Goal: Transaction & Acquisition: Book appointment/travel/reservation

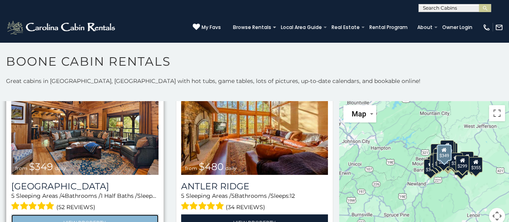
click at [29, 218] on link "View Property" at bounding box center [84, 222] width 147 height 17
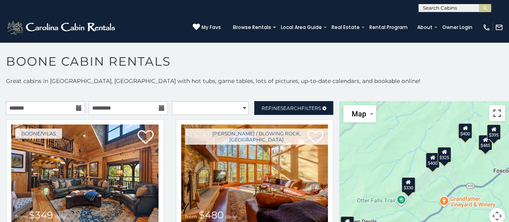
click at [489, 113] on button "Toggle fullscreen view" at bounding box center [497, 113] width 16 height 16
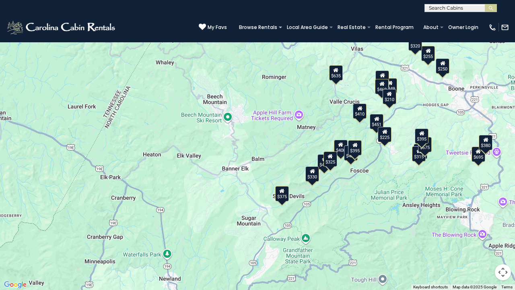
click at [392, 93] on icon at bounding box center [389, 94] width 5 height 6
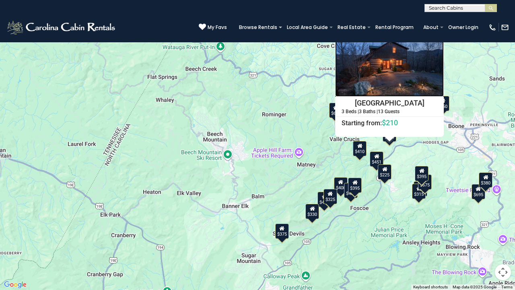
click at [411, 74] on img at bounding box center [389, 60] width 109 height 72
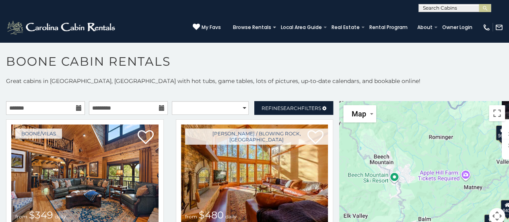
click at [76, 107] on icon at bounding box center [79, 108] width 6 height 6
click at [76, 110] on icon at bounding box center [79, 108] width 6 height 6
click at [44, 107] on input "text" at bounding box center [45, 108] width 79 height 14
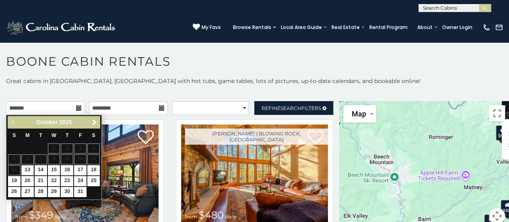
click at [98, 119] on link "Next" at bounding box center [94, 122] width 10 height 10
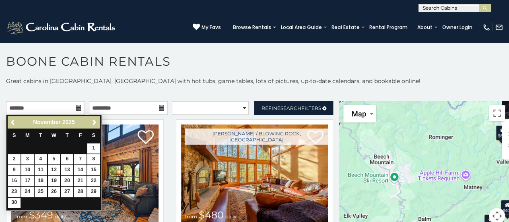
click at [97, 122] on span "Next" at bounding box center [94, 122] width 6 height 6
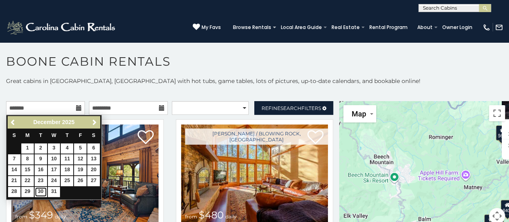
click at [39, 192] on link "30" at bounding box center [41, 192] width 12 height 10
type input "**********"
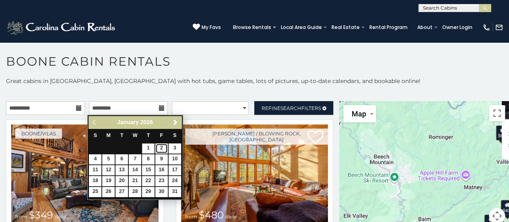
click at [163, 151] on link "2" at bounding box center [161, 148] width 12 height 10
type input "**********"
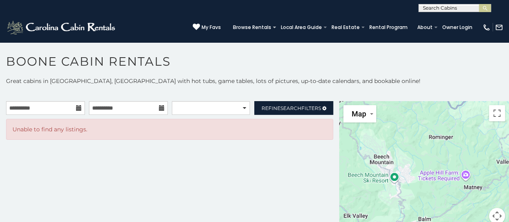
click at [78, 108] on icon at bounding box center [79, 108] width 6 height 6
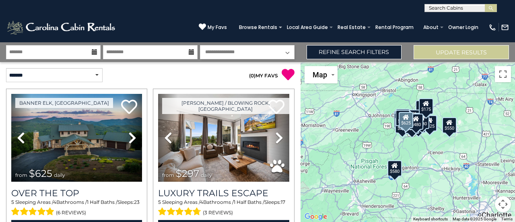
click at [95, 50] on icon at bounding box center [95, 52] width 6 height 6
click at [57, 53] on input "text" at bounding box center [53, 52] width 95 height 14
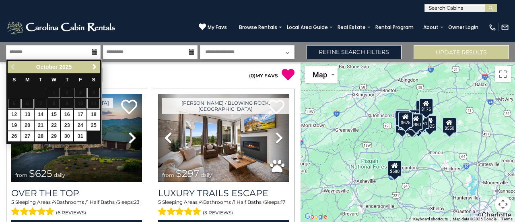
click at [94, 68] on span "Next" at bounding box center [94, 67] width 6 height 6
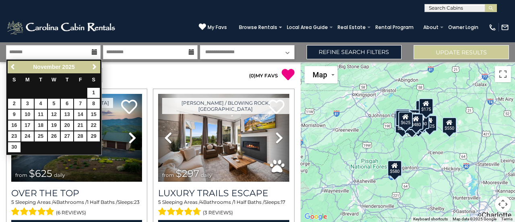
click at [95, 65] on span "Next" at bounding box center [94, 67] width 6 height 6
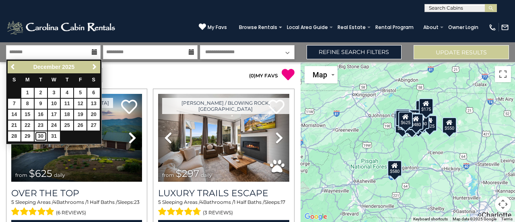
click at [44, 135] on link "30" at bounding box center [41, 136] width 12 height 10
type input "********"
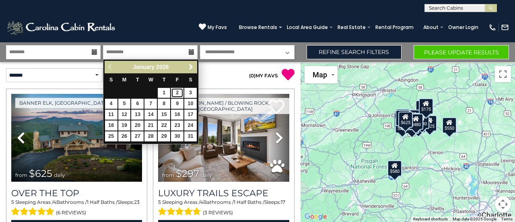
click at [178, 95] on link "2" at bounding box center [177, 93] width 12 height 10
type input "******"
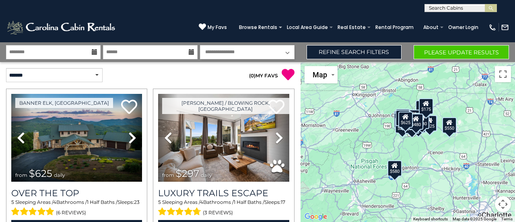
click at [285, 54] on select "**********" at bounding box center [247, 52] width 95 height 14
click at [200, 45] on select "**********" at bounding box center [247, 52] width 95 height 14
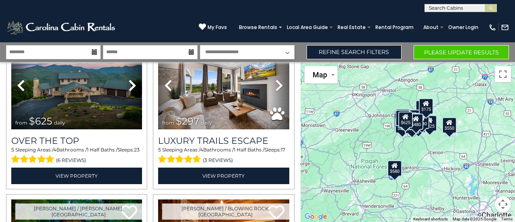
scroll to position [53, 0]
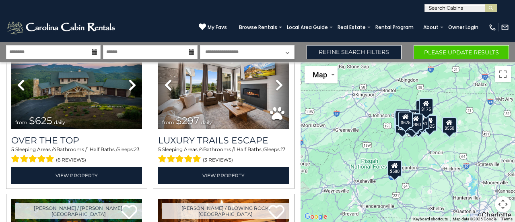
select select "*"
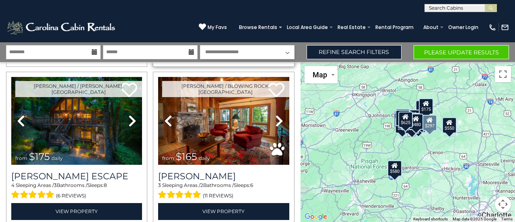
scroll to position [177, 0]
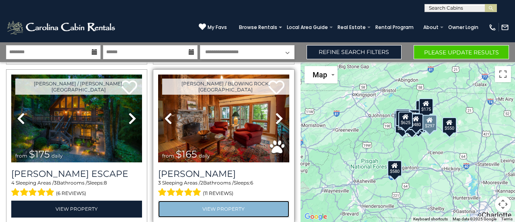
click at [262, 202] on link "View Property" at bounding box center [223, 208] width 131 height 17
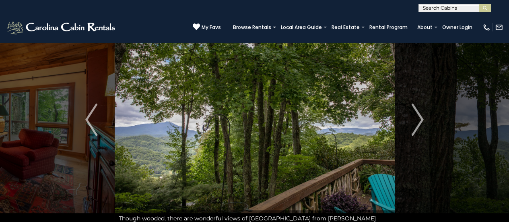
scroll to position [27, 0]
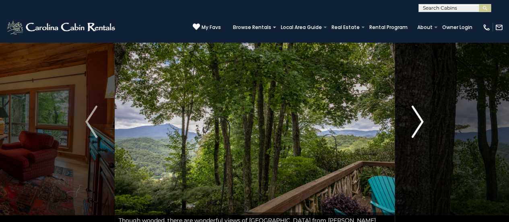
click at [420, 122] on img "Next" at bounding box center [418, 121] width 12 height 32
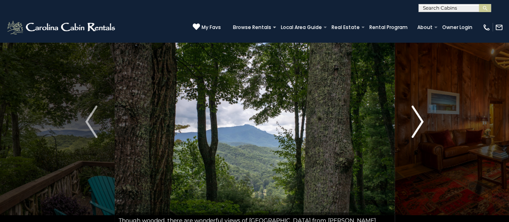
click at [415, 123] on img "Next" at bounding box center [418, 121] width 12 height 32
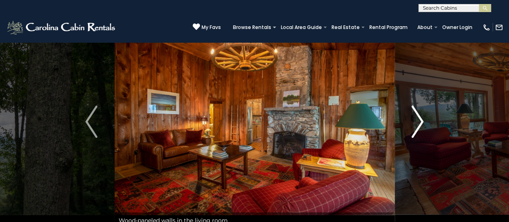
click at [421, 120] on img "Next" at bounding box center [418, 121] width 12 height 32
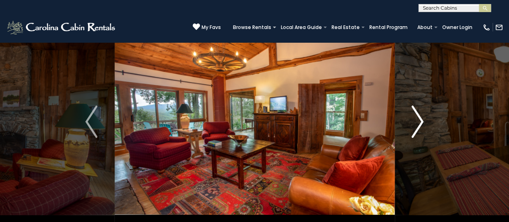
click at [426, 122] on button "Next" at bounding box center [417, 121] width 46 height 213
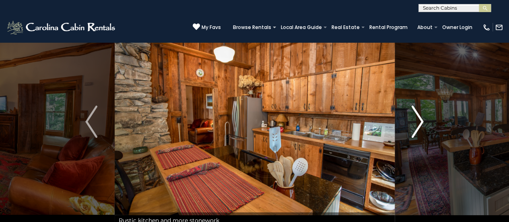
click at [422, 127] on img "Next" at bounding box center [418, 121] width 12 height 32
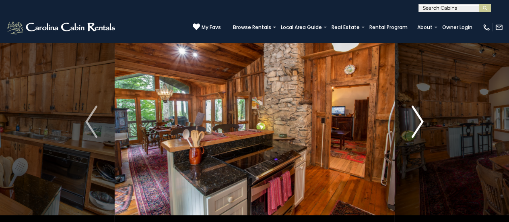
click at [418, 130] on img "Next" at bounding box center [418, 121] width 12 height 32
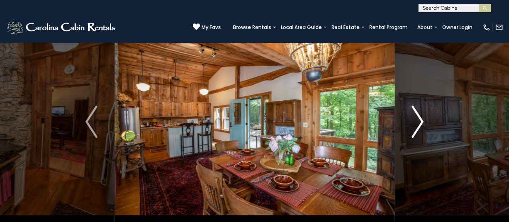
click at [419, 128] on img "Next" at bounding box center [418, 121] width 12 height 32
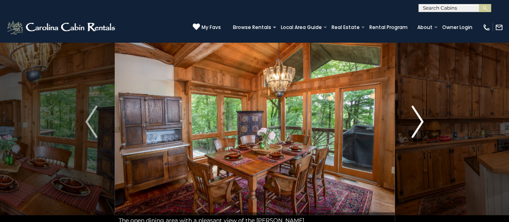
click at [419, 126] on img "Next" at bounding box center [418, 121] width 12 height 32
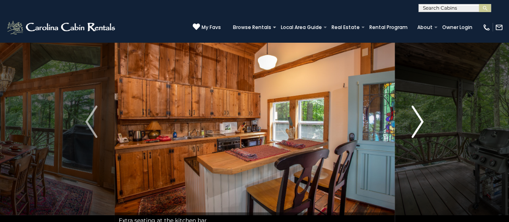
click at [415, 130] on img "Next" at bounding box center [418, 121] width 12 height 32
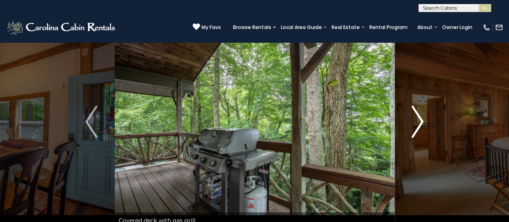
click at [418, 125] on img "Next" at bounding box center [418, 121] width 12 height 32
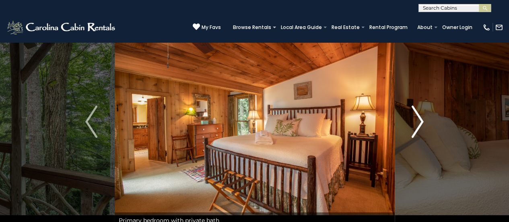
click at [421, 128] on img "Next" at bounding box center [418, 121] width 12 height 32
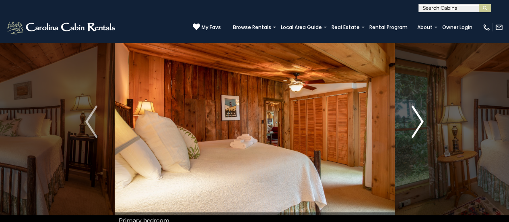
click at [425, 126] on button "Next" at bounding box center [417, 121] width 46 height 213
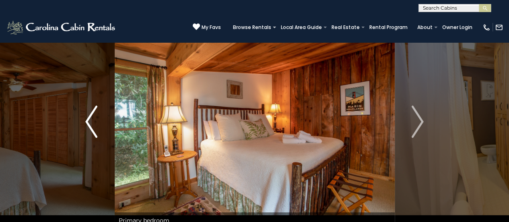
click at [97, 128] on img "Previous" at bounding box center [91, 121] width 12 height 32
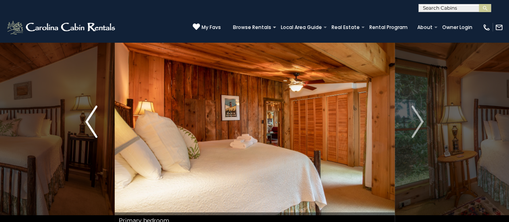
click at [95, 129] on img "Previous" at bounding box center [91, 121] width 12 height 32
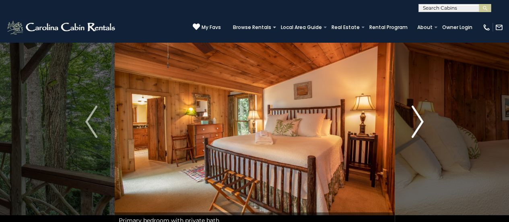
click at [421, 131] on img "Next" at bounding box center [418, 121] width 12 height 32
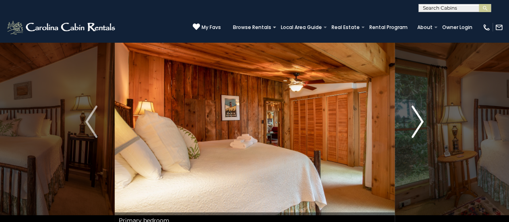
click at [417, 129] on img "Next" at bounding box center [418, 121] width 12 height 32
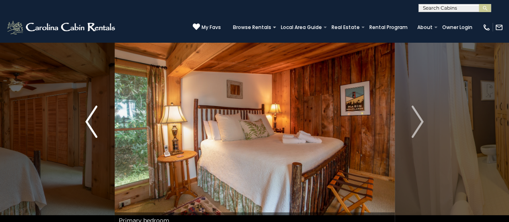
click at [89, 126] on img "Previous" at bounding box center [91, 121] width 12 height 32
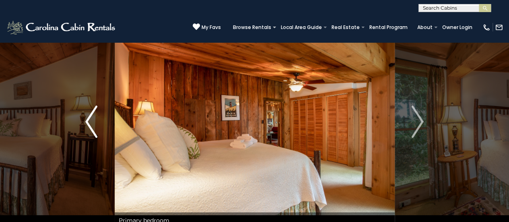
click at [100, 135] on button "Previous" at bounding box center [91, 121] width 46 height 213
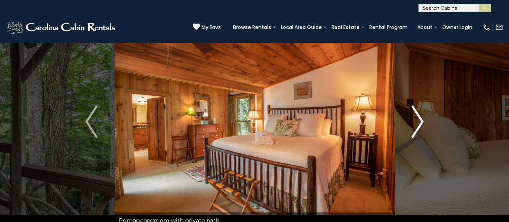
click at [419, 130] on img "Next" at bounding box center [418, 121] width 12 height 32
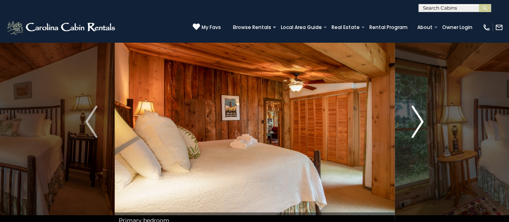
click at [420, 134] on img "Next" at bounding box center [418, 121] width 12 height 32
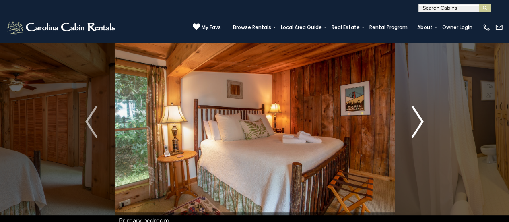
click at [417, 122] on img "Next" at bounding box center [418, 121] width 12 height 32
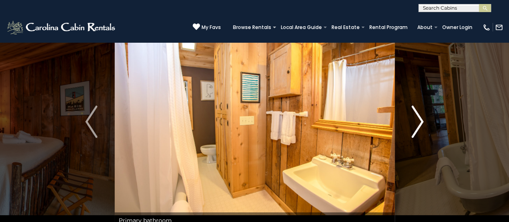
click at [412, 120] on img "Next" at bounding box center [418, 121] width 12 height 32
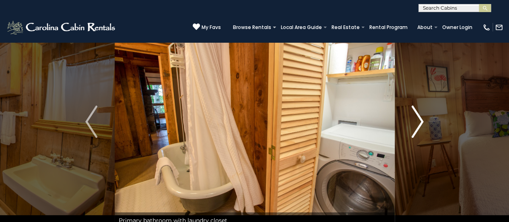
click at [421, 130] on img "Next" at bounding box center [418, 121] width 12 height 32
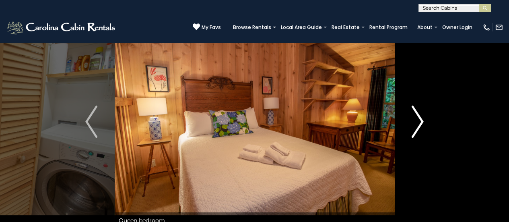
click at [418, 123] on img "Next" at bounding box center [418, 121] width 12 height 32
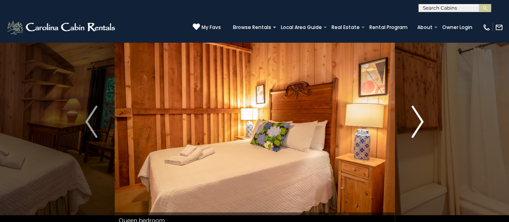
click at [418, 124] on img "Next" at bounding box center [418, 121] width 12 height 32
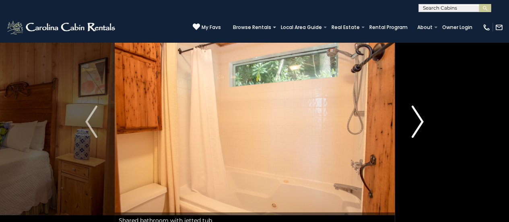
click at [415, 129] on img "Next" at bounding box center [418, 121] width 12 height 32
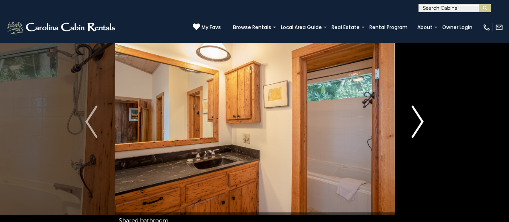
click at [419, 132] on img "Next" at bounding box center [418, 121] width 12 height 32
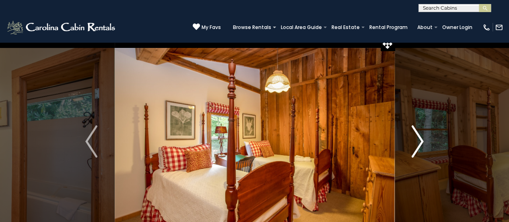
scroll to position [0, 0]
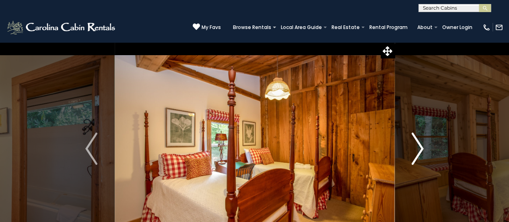
click at [427, 151] on button "Next" at bounding box center [417, 148] width 46 height 213
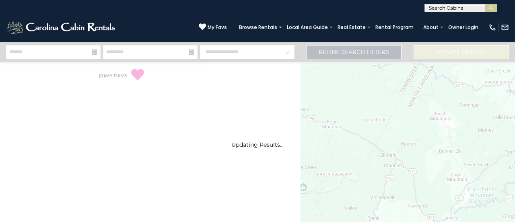
select select "*"
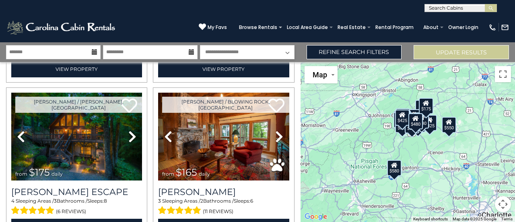
scroll to position [160, 0]
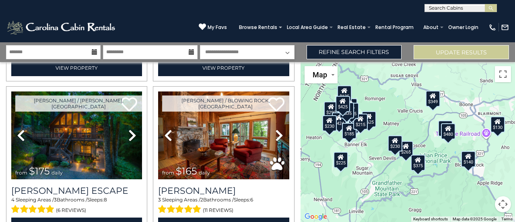
click at [365, 112] on div "$625" at bounding box center [369, 119] width 14 height 16
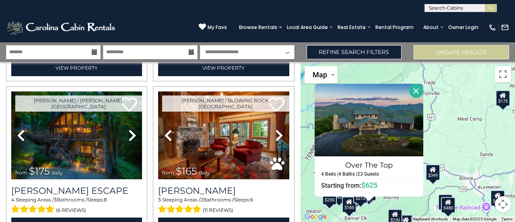
click at [413, 93] on button "Close" at bounding box center [416, 91] width 14 height 14
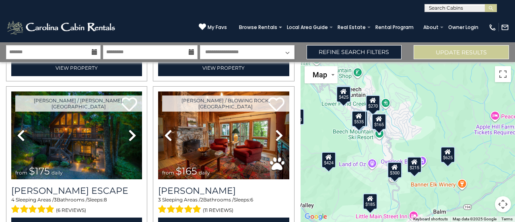
click at [370, 103] on icon at bounding box center [373, 100] width 6 height 6
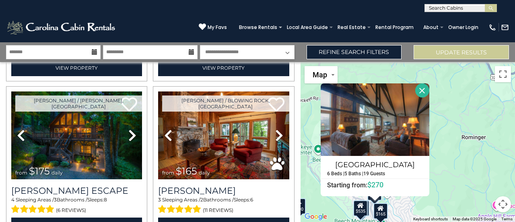
click at [94, 50] on icon at bounding box center [95, 52] width 6 height 6
click at [424, 89] on button "Close" at bounding box center [422, 90] width 14 height 14
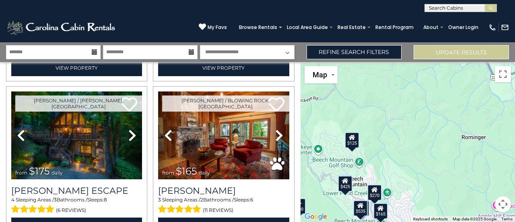
click at [97, 53] on icon at bounding box center [95, 52] width 6 height 6
click at [56, 50] on input "text" at bounding box center [53, 52] width 95 height 14
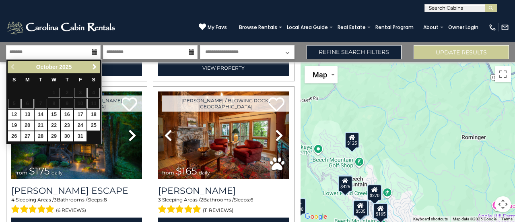
click at [93, 70] on link "Next" at bounding box center [94, 67] width 10 height 10
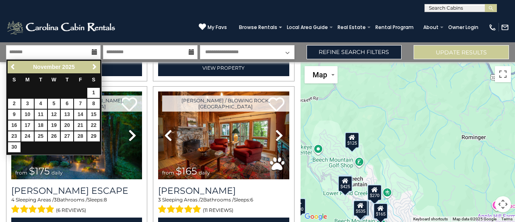
click at [94, 69] on span "Next" at bounding box center [94, 67] width 6 height 6
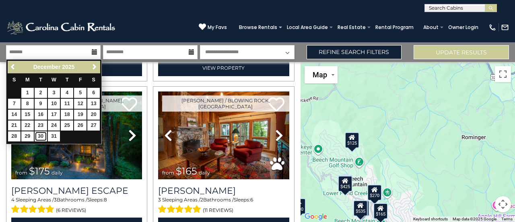
click at [43, 138] on link "30" at bounding box center [41, 136] width 12 height 10
type input "********"
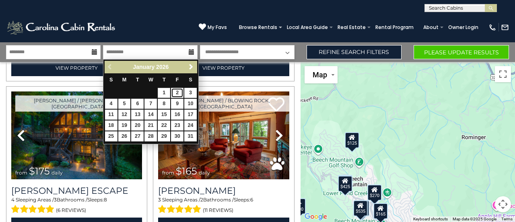
click at [178, 95] on link "2" at bounding box center [177, 93] width 12 height 10
type input "******"
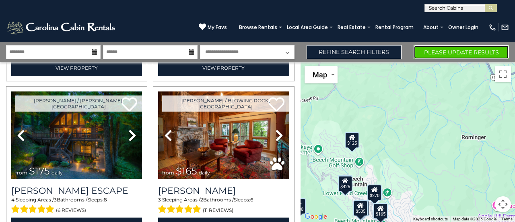
click at [470, 53] on button "Please Update Results" at bounding box center [461, 52] width 95 height 14
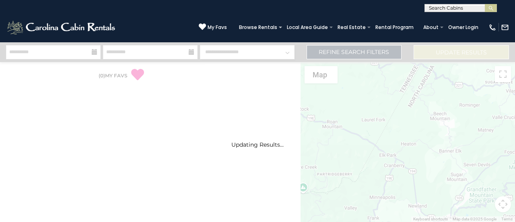
select select "*"
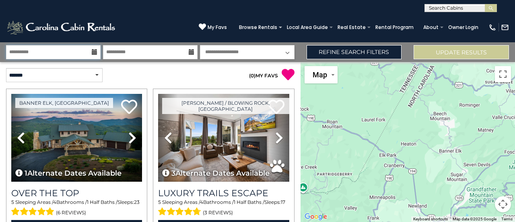
click at [85, 49] on input "**********" at bounding box center [53, 52] width 95 height 14
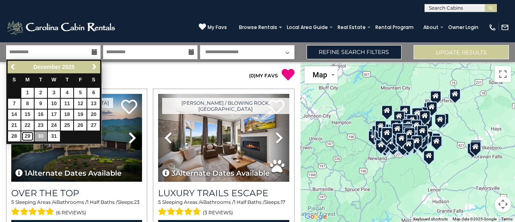
click at [28, 138] on link "29" at bounding box center [27, 136] width 12 height 10
type input "********"
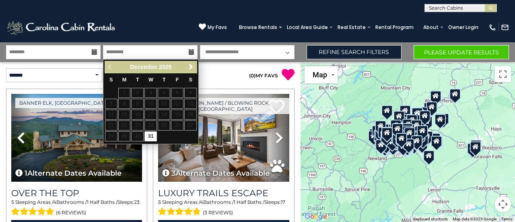
click at [190, 52] on icon at bounding box center [192, 52] width 6 height 6
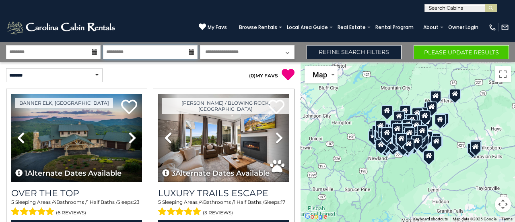
click at [142, 54] on input "text" at bounding box center [150, 52] width 95 height 14
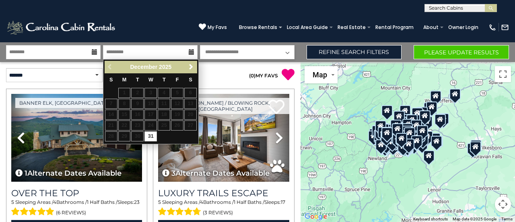
click at [111, 68] on div "Previous Next December 2025" at bounding box center [151, 67] width 93 height 12
click at [187, 68] on link "Next" at bounding box center [191, 67] width 10 height 10
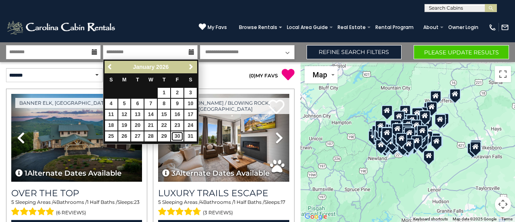
click at [177, 138] on link "30" at bounding box center [177, 136] width 12 height 10
type input "*******"
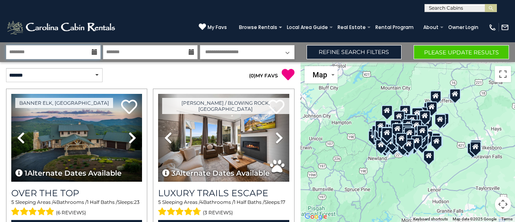
click at [70, 56] on input "********" at bounding box center [53, 52] width 95 height 14
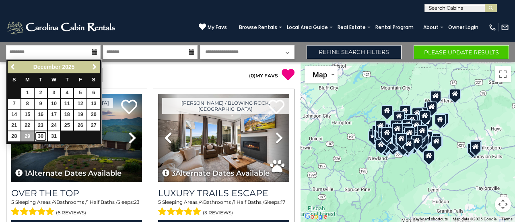
click at [42, 135] on link "30" at bounding box center [41, 136] width 12 height 10
type input "********"
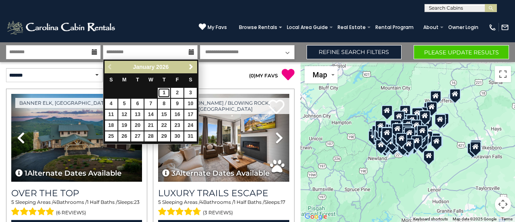
click at [162, 93] on link "1" at bounding box center [164, 93] width 12 height 10
type input "******"
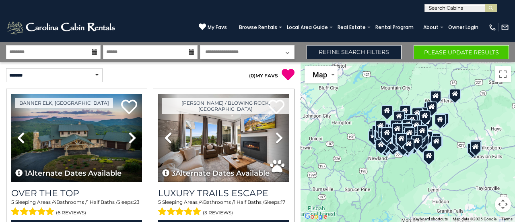
click at [96, 53] on icon at bounding box center [95, 52] width 6 height 6
click at [64, 52] on input "********" at bounding box center [53, 52] width 95 height 14
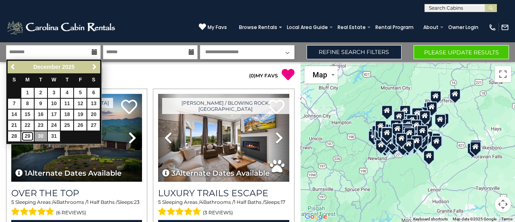
click at [27, 136] on link "29" at bounding box center [27, 136] width 12 height 10
type input "********"
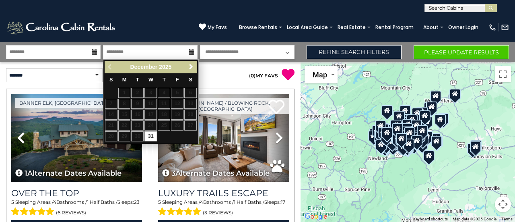
click at [192, 70] on span "Next" at bounding box center [191, 67] width 6 height 6
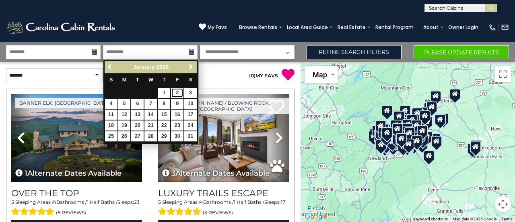
click at [178, 94] on link "2" at bounding box center [177, 93] width 12 height 10
type input "******"
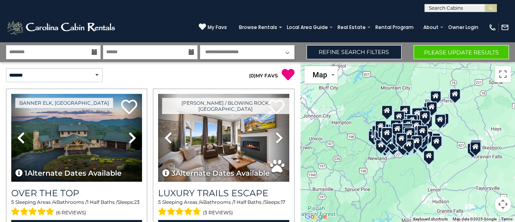
click at [94, 51] on icon at bounding box center [95, 52] width 6 height 6
click at [63, 50] on input "********" at bounding box center [53, 52] width 95 height 14
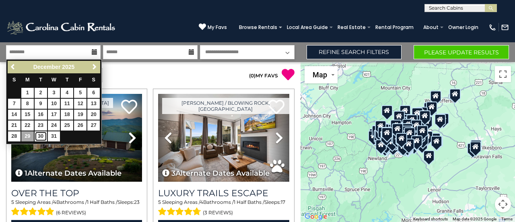
click at [40, 133] on link "30" at bounding box center [41, 136] width 12 height 10
type input "********"
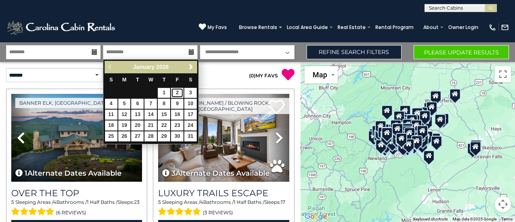
click at [176, 94] on link "2" at bounding box center [177, 93] width 12 height 10
type input "******"
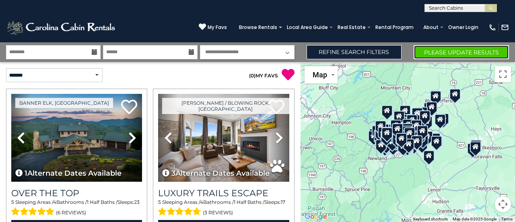
click at [464, 53] on button "Please Update Results" at bounding box center [461, 52] width 95 height 14
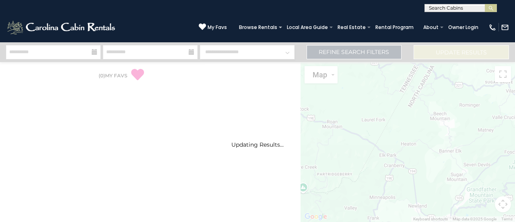
select select "*"
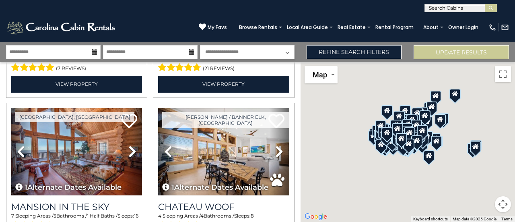
scroll to position [303, 0]
